Goal: Navigation & Orientation: Find specific page/section

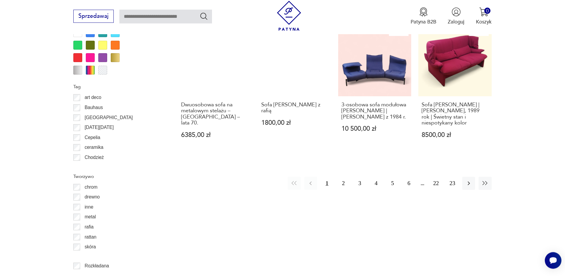
scroll to position [716, 0]
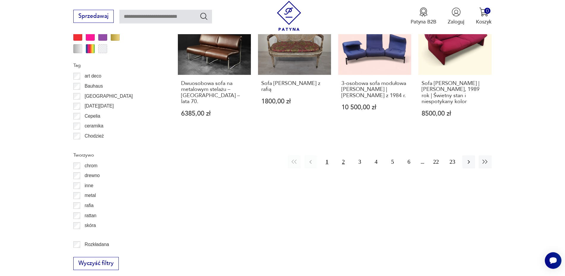
click at [342, 156] on button "2" at bounding box center [343, 161] width 13 height 13
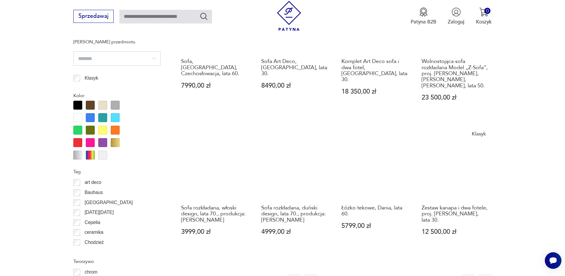
scroll to position [652, 0]
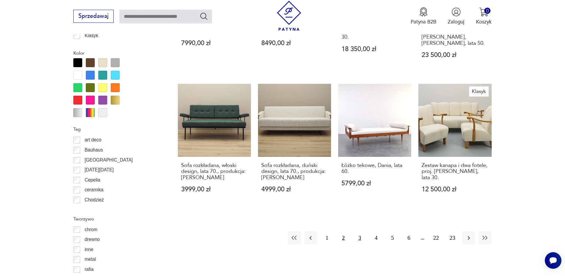
click at [360, 231] on button "3" at bounding box center [359, 237] width 13 height 13
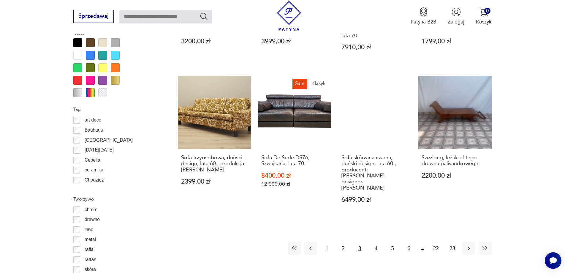
scroll to position [682, 0]
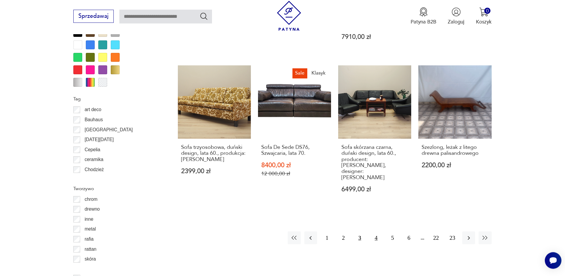
click at [376, 231] on button "4" at bounding box center [376, 237] width 13 height 13
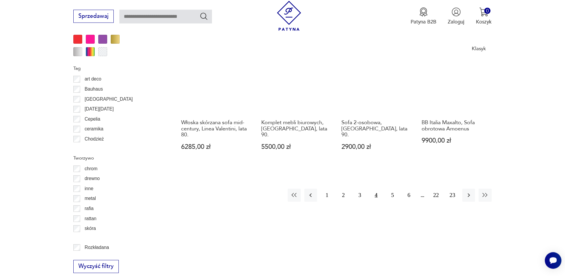
scroll to position [743, 0]
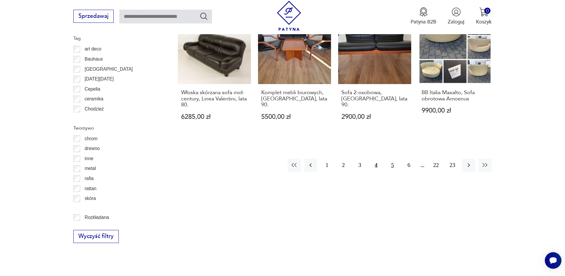
click at [393, 159] on button "5" at bounding box center [392, 165] width 13 height 13
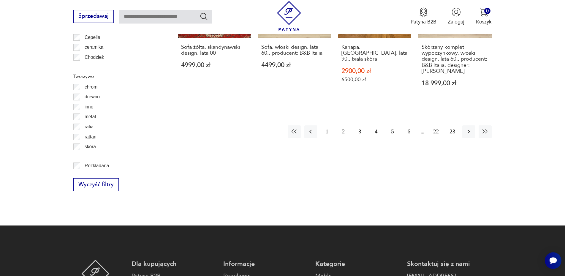
scroll to position [804, 0]
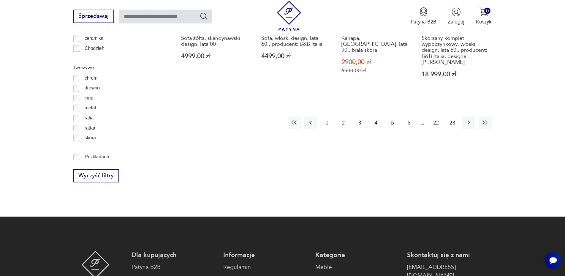
click at [409, 116] on button "6" at bounding box center [409, 122] width 13 height 13
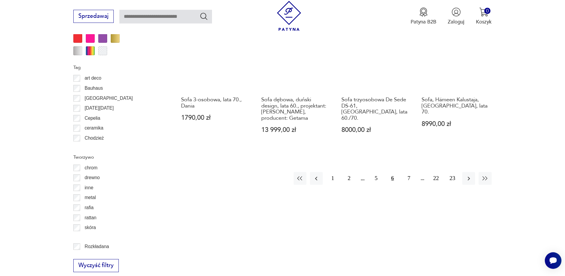
scroll to position [743, 0]
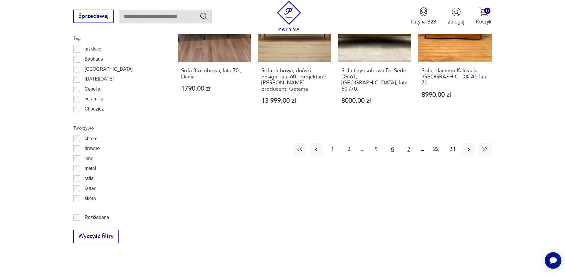
click at [408, 147] on button "7" at bounding box center [409, 149] width 13 height 13
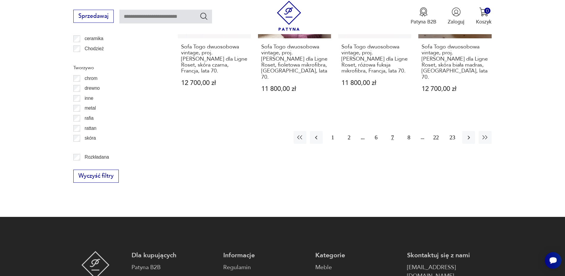
scroll to position [834, 0]
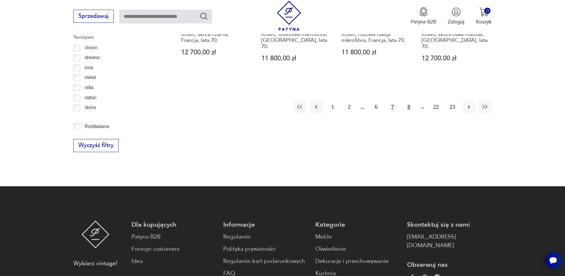
click at [407, 100] on button "8" at bounding box center [409, 106] width 13 height 13
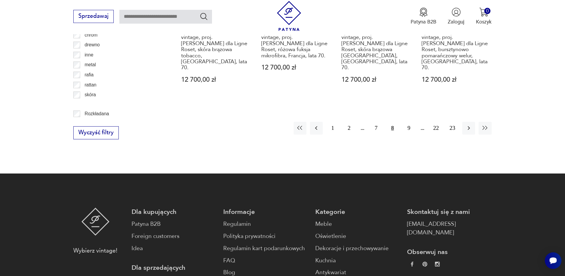
scroll to position [864, 0]
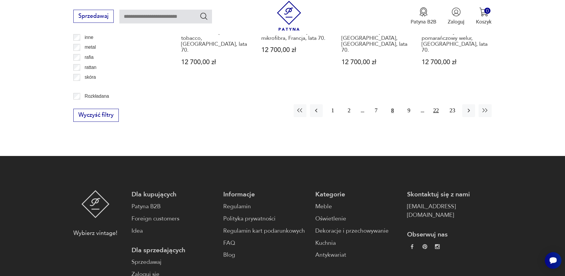
click at [437, 104] on button "22" at bounding box center [436, 110] width 13 height 13
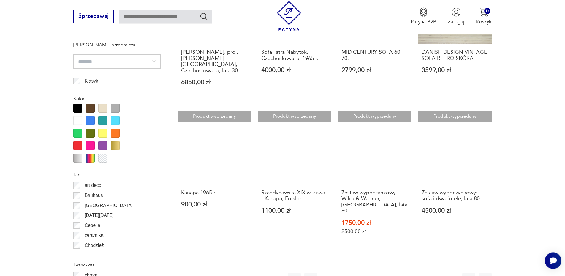
scroll to position [622, 0]
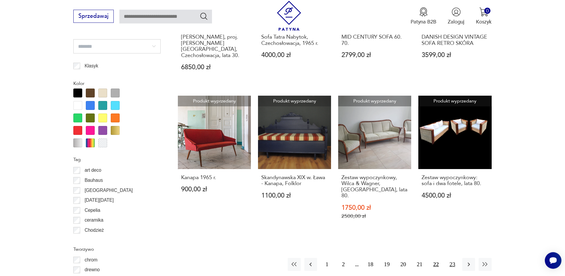
click at [451, 258] on button "23" at bounding box center [452, 264] width 13 height 13
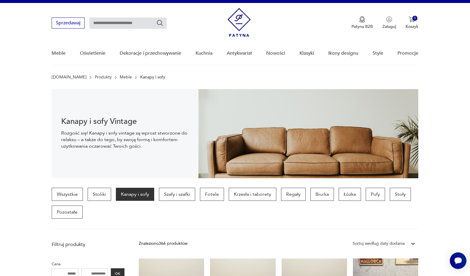
scroll to position [9, 0]
